Goal: Book appointment/travel/reservation

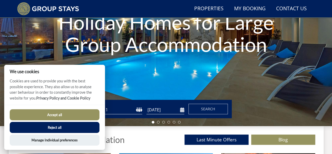
scroll to position [119, 0]
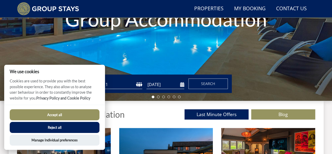
click at [61, 112] on button "Accept all" at bounding box center [55, 114] width 90 height 11
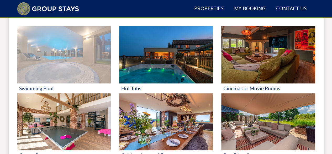
scroll to position [198, 0]
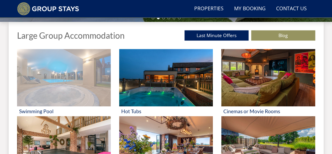
click at [63, 80] on img at bounding box center [64, 77] width 94 height 57
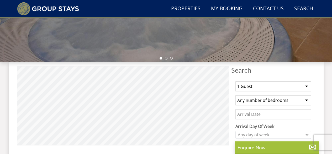
scroll to position [164, 0]
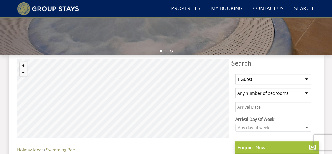
click at [304, 93] on select "Any number of bedrooms 1 Bedroom 2 Bedrooms 3 Bedrooms 4 Bedrooms 5 Bedrooms 6 …" at bounding box center [274, 93] width 76 height 10
select select "15"
click at [236, 88] on select "Any number of bedrooms 1 Bedroom 2 Bedrooms 3 Bedrooms 4 Bedrooms 5 Bedrooms 6 …" at bounding box center [274, 93] width 76 height 10
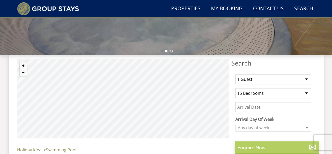
click at [274, 146] on p "Enquire Now" at bounding box center [277, 147] width 79 height 7
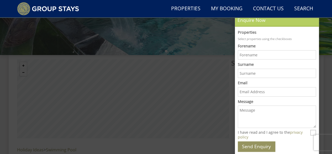
scroll to position [0, 0]
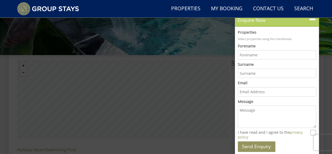
click at [313, 19] on icon at bounding box center [313, 20] width 8 height 8
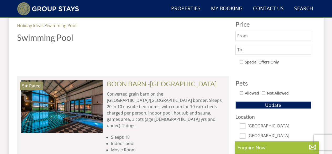
scroll to position [296, 0]
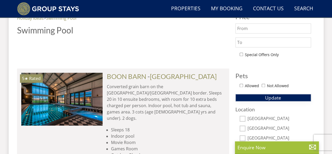
click at [270, 95] on span "Update" at bounding box center [273, 97] width 16 height 6
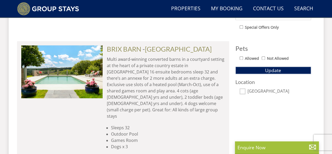
scroll to position [322, 0]
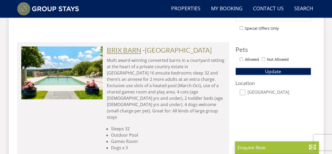
click at [133, 49] on link "BRIX BARN" at bounding box center [124, 50] width 34 height 8
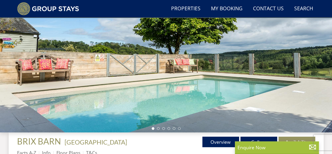
scroll to position [79, 0]
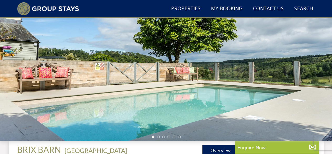
click at [323, 74] on div at bounding box center [166, 49] width 332 height 184
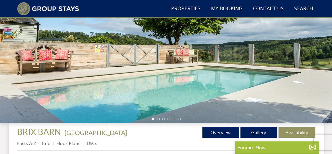
scroll to position [105, 0]
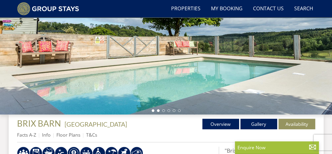
click at [158, 110] on li at bounding box center [158, 110] width 3 height 3
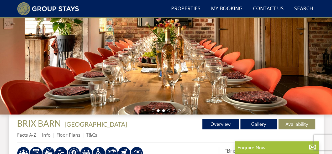
click at [164, 110] on li at bounding box center [163, 110] width 3 height 3
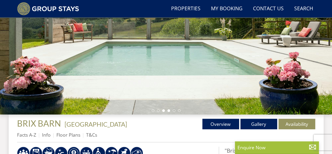
click at [169, 111] on li at bounding box center [169, 110] width 3 height 3
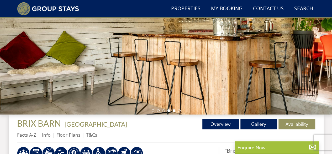
click at [174, 110] on li at bounding box center [174, 110] width 3 height 3
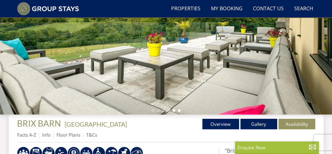
click at [178, 109] on li at bounding box center [179, 110] width 3 height 3
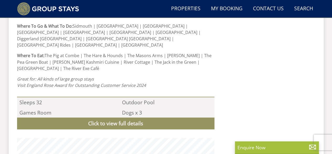
scroll to position [447, 0]
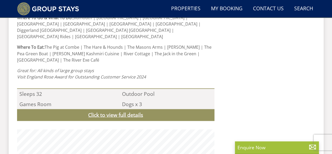
click at [133, 109] on link "Click to view full details" at bounding box center [116, 115] width 198 height 12
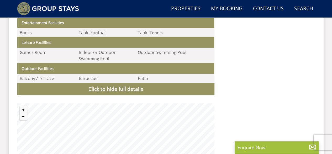
scroll to position [630, 0]
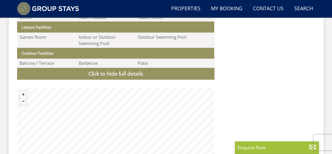
select select "15"
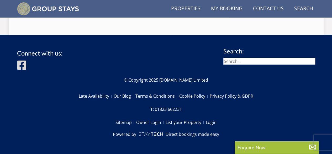
scroll to position [322, 0]
